Goal: Task Accomplishment & Management: Use online tool/utility

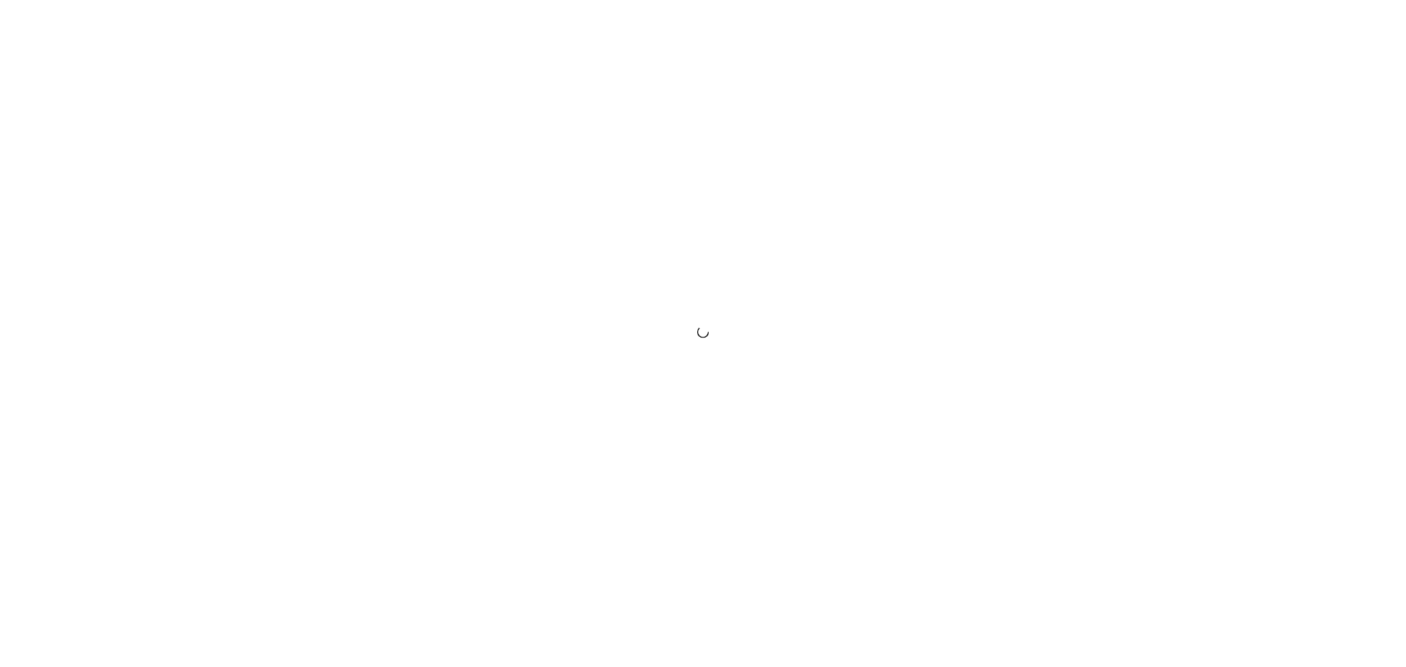
scroll to position [1578, 0]
